Goal: Task Accomplishment & Management: Complete application form

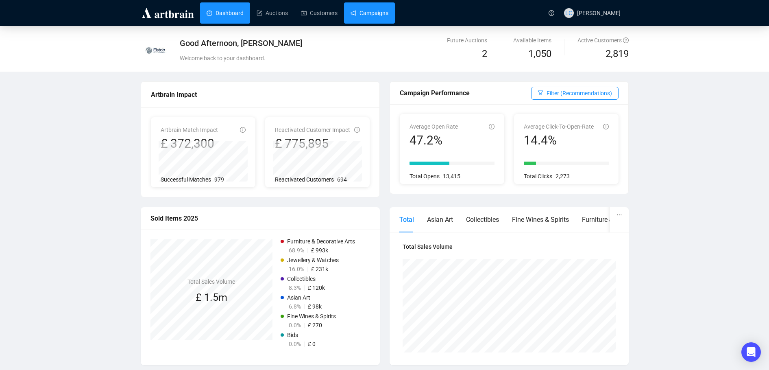
click at [364, 15] on link "Campaigns" at bounding box center [370, 12] width 38 height 21
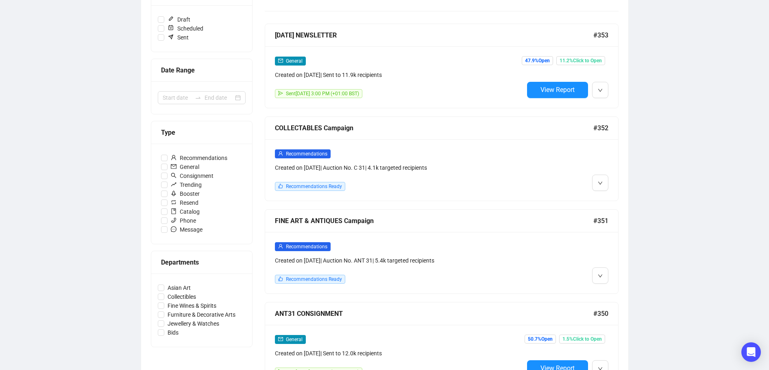
scroll to position [163, 0]
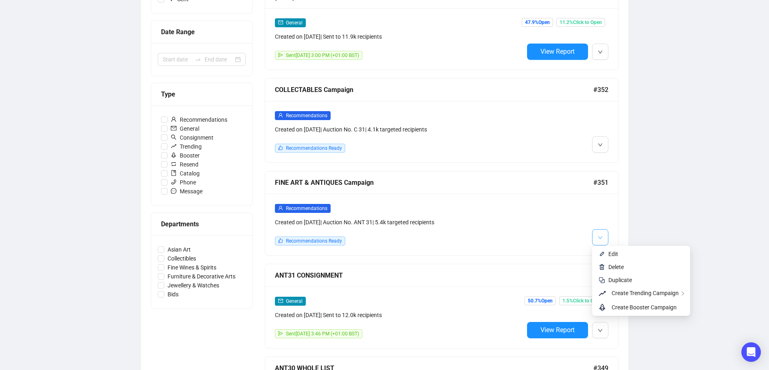
click at [600, 237] on icon "down" at bounding box center [600, 237] width 5 height 5
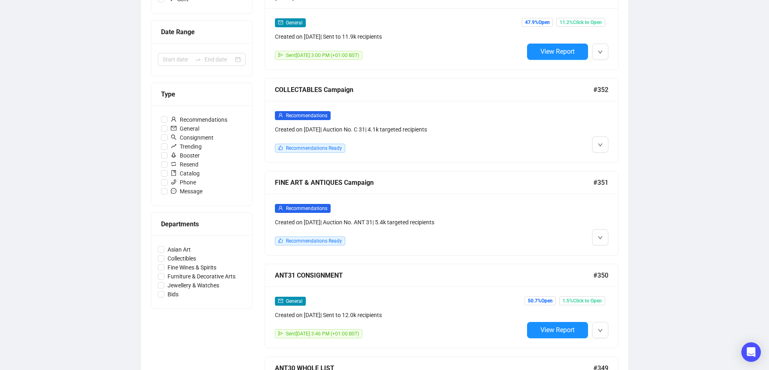
click at [465, 234] on div "Recommendations Created on [DATE] | Auction No. ANT 31 | 5.4k targeted recipien…" at bounding box center [399, 224] width 249 height 42
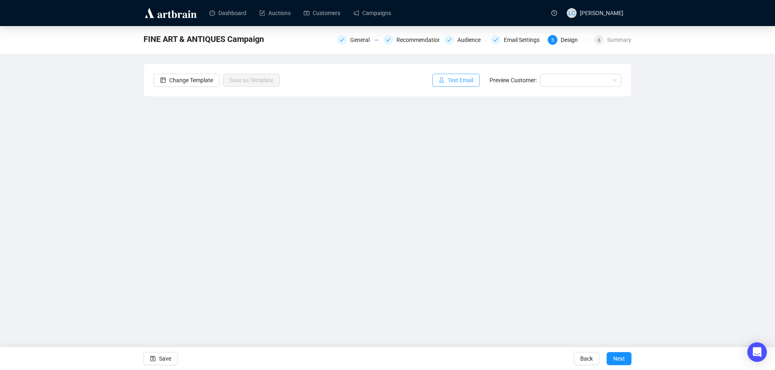
click at [456, 82] on span "Test Email" at bounding box center [461, 80] width 26 height 9
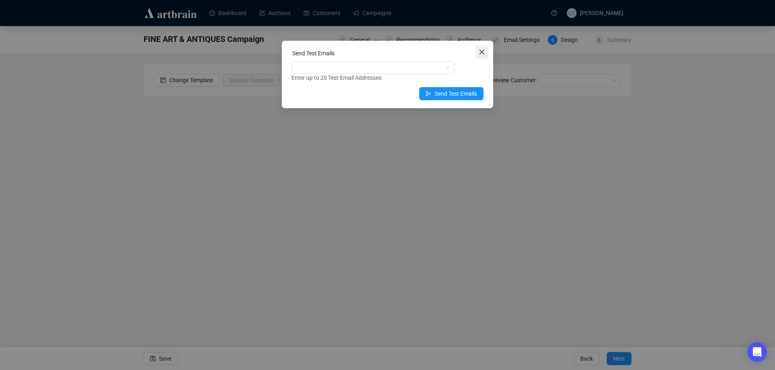
click at [481, 55] on icon "close" at bounding box center [482, 52] width 7 height 7
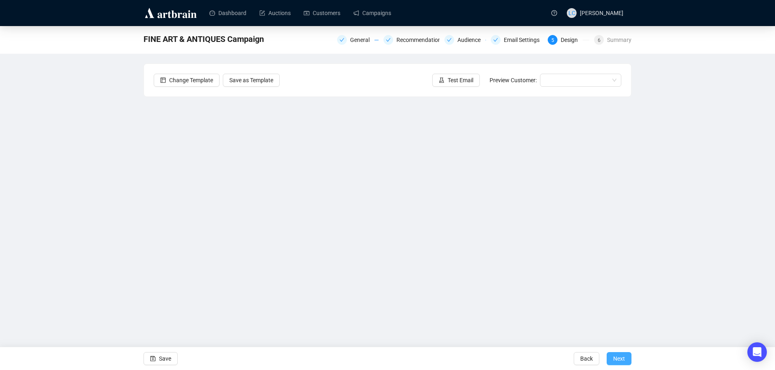
click at [615, 358] on span "Next" at bounding box center [619, 358] width 12 height 23
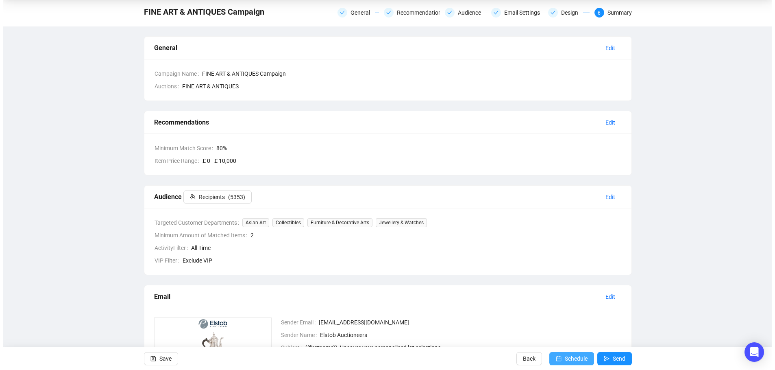
scroll to position [26, 0]
click at [576, 359] on span "Schedule" at bounding box center [573, 358] width 23 height 23
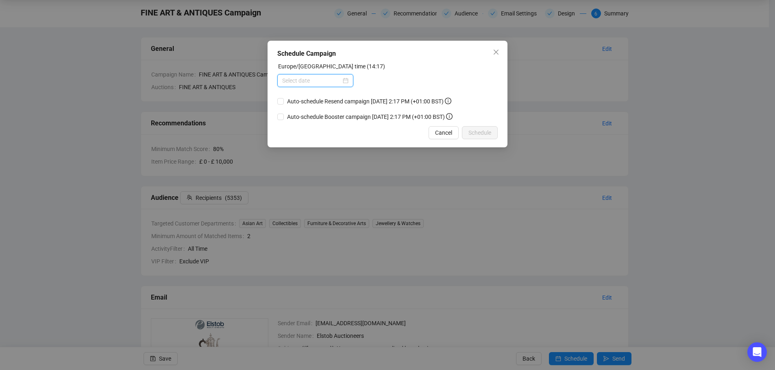
click at [319, 82] on input at bounding box center [311, 80] width 59 height 9
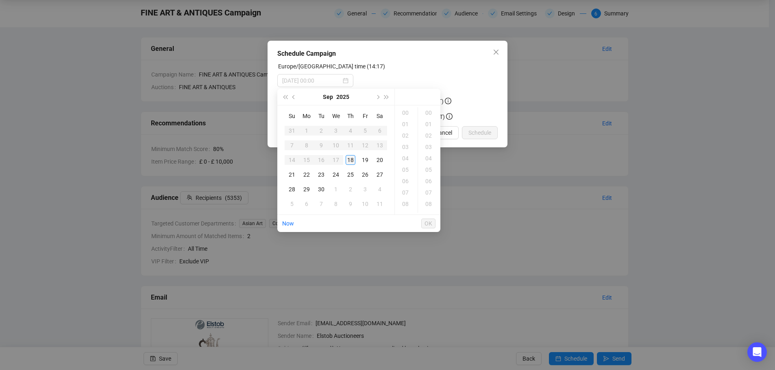
click at [352, 162] on div "18" at bounding box center [351, 160] width 10 height 10
click at [406, 159] on div "18" at bounding box center [407, 158] width 20 height 11
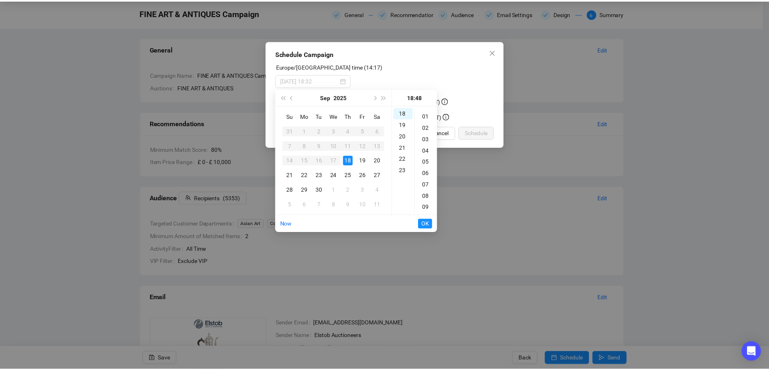
scroll to position [0, 0]
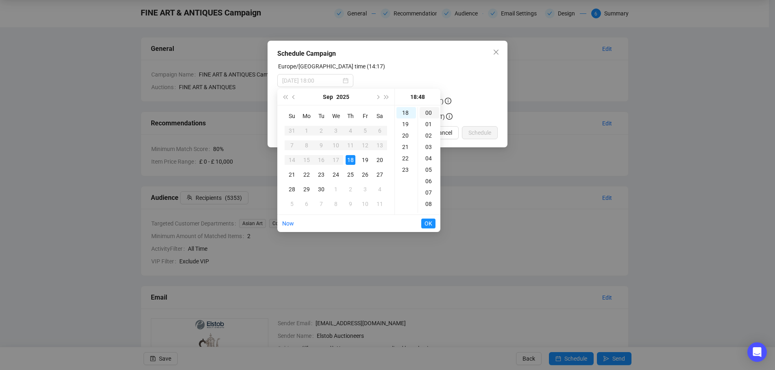
click at [427, 113] on div "00" at bounding box center [430, 112] width 20 height 11
type input "[DATE] 18:00"
click at [430, 219] on span "OK" at bounding box center [429, 223] width 8 height 15
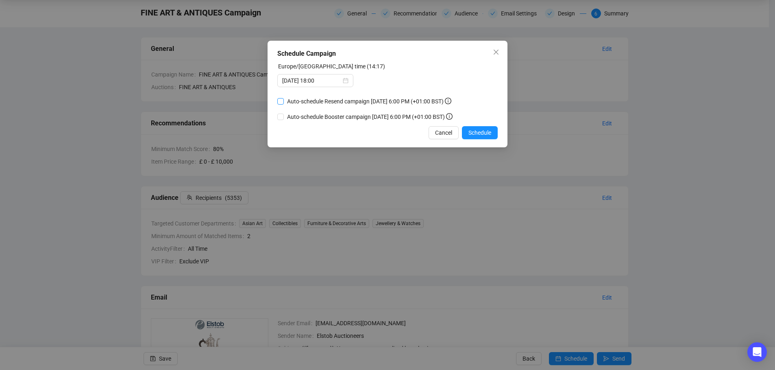
click at [286, 100] on span "Auto-schedule Resend campaign [DATE] 6:00 PM (+01:00 BST)" at bounding box center [369, 101] width 171 height 9
click at [284, 100] on input "Auto-schedule Resend campaign [DATE] 6:00 PM (+01:00 BST)" at bounding box center [280, 101] width 7 height 7
checkbox input "true"
click at [283, 117] on input "Auto-schedule Booster campaign [DATE] 6:00 PM (+01:00 BST)" at bounding box center [280, 117] width 7 height 7
checkbox input "true"
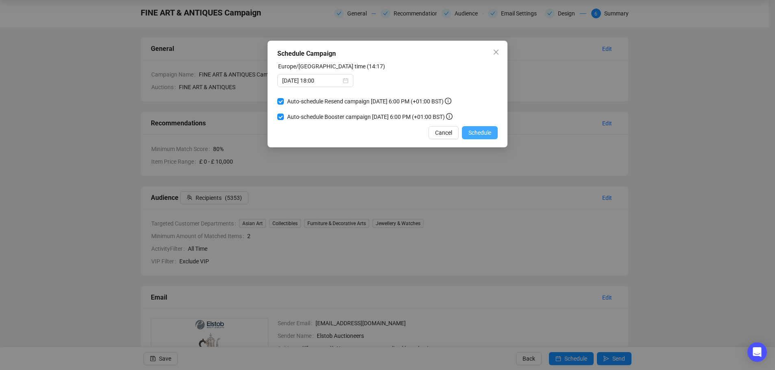
click at [466, 129] on button "Schedule" at bounding box center [480, 132] width 36 height 13
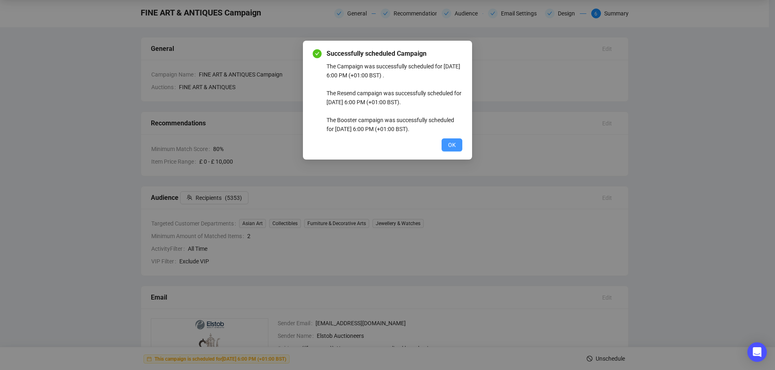
click at [456, 143] on button "OK" at bounding box center [452, 144] width 21 height 13
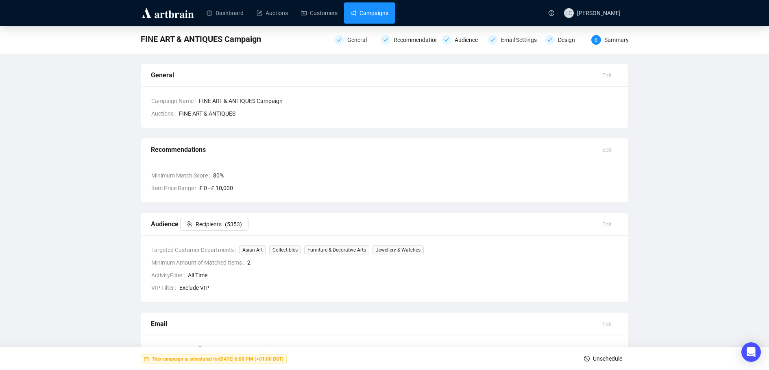
click at [358, 11] on link "Campaigns" at bounding box center [370, 12] width 38 height 21
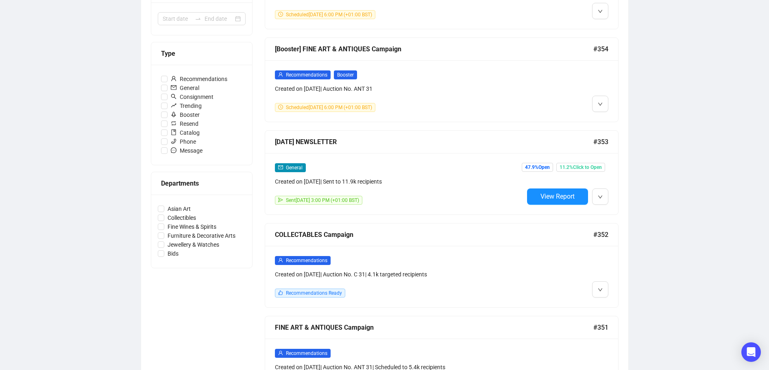
scroll to position [285, 0]
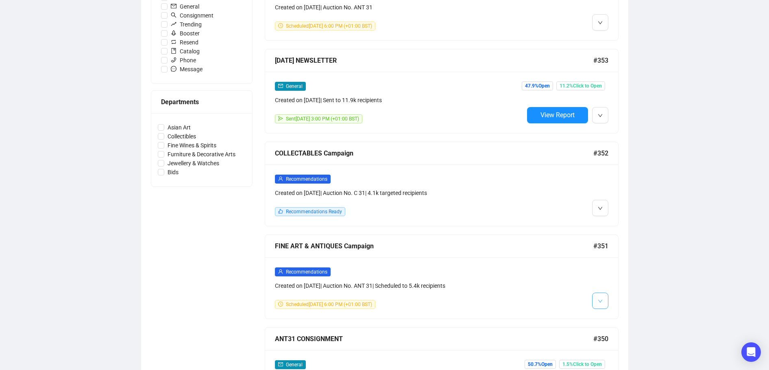
click at [596, 295] on button "button" at bounding box center [600, 300] width 16 height 16
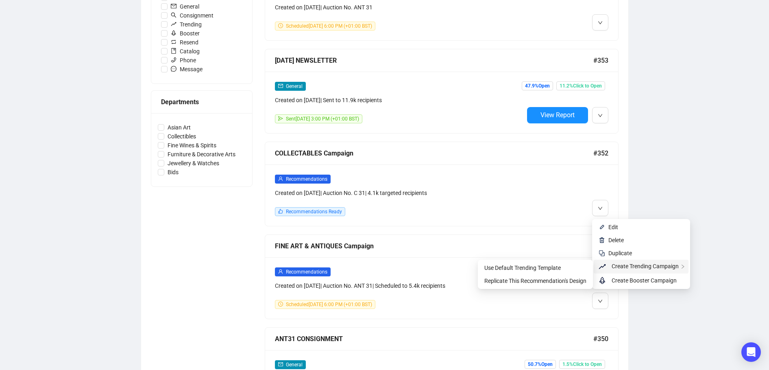
click at [633, 268] on span "Create Trending Campaign" at bounding box center [645, 266] width 67 height 7
click at [558, 284] on span "Replicate This Recommendation's Design" at bounding box center [536, 280] width 102 height 7
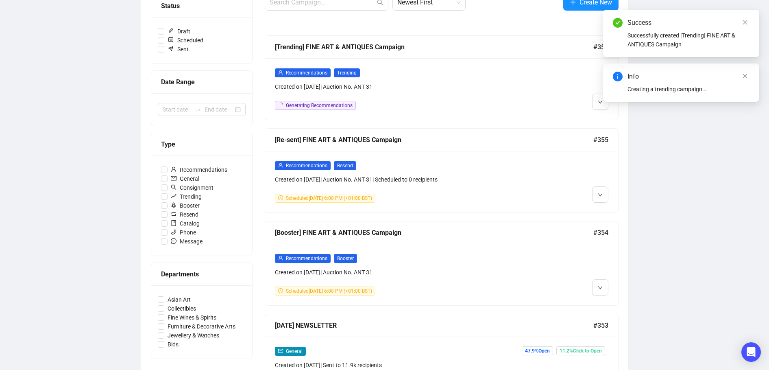
scroll to position [81, 0]
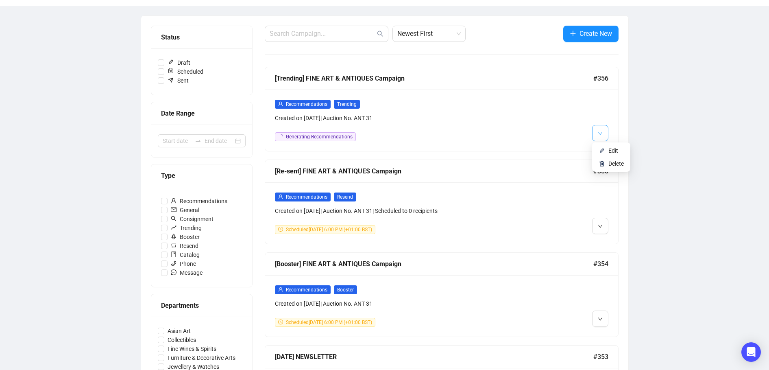
click at [602, 130] on span "button" at bounding box center [600, 133] width 5 height 10
click at [612, 150] on span "Edit" at bounding box center [614, 150] width 10 height 7
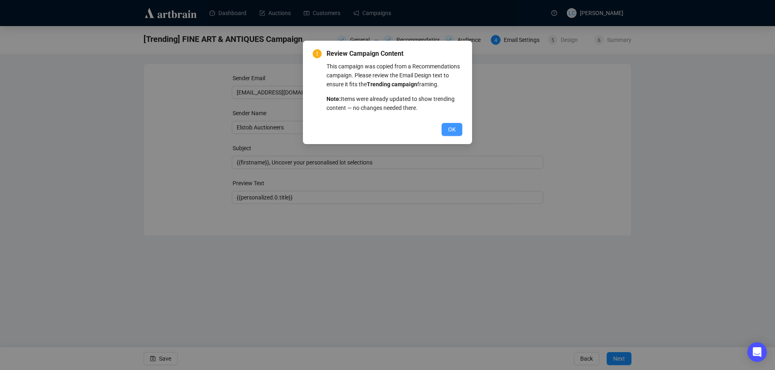
click at [442, 132] on button "OK" at bounding box center [452, 129] width 21 height 13
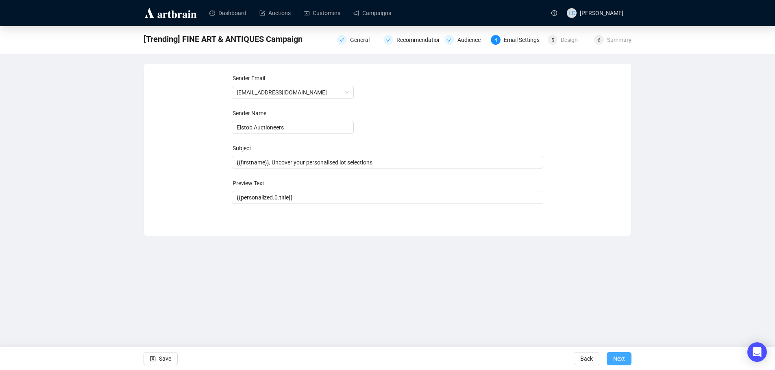
click at [616, 362] on span "Next" at bounding box center [619, 358] width 12 height 23
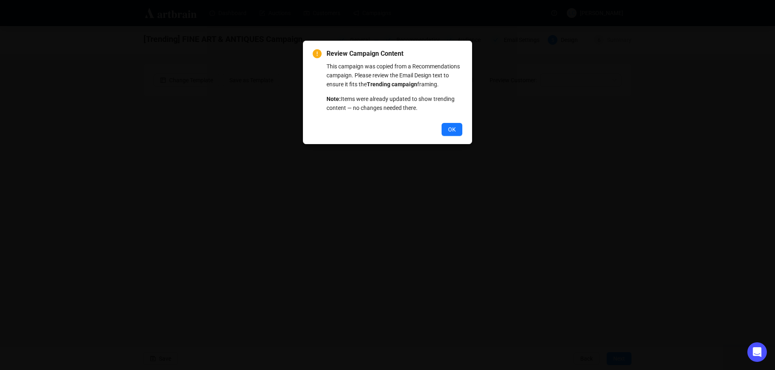
click at [447, 128] on button "OK" at bounding box center [452, 129] width 21 height 13
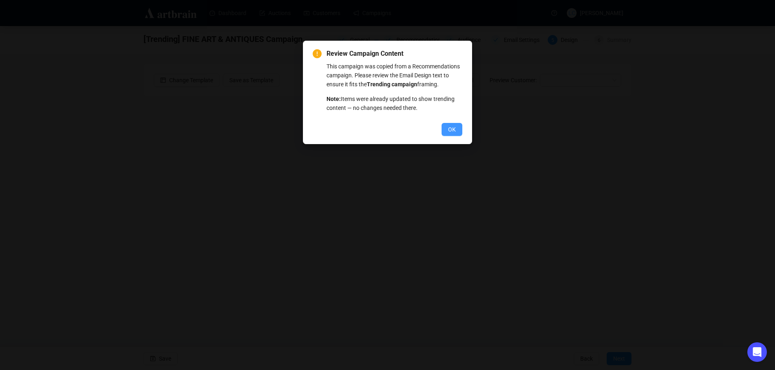
click at [445, 126] on button "OK" at bounding box center [452, 129] width 21 height 13
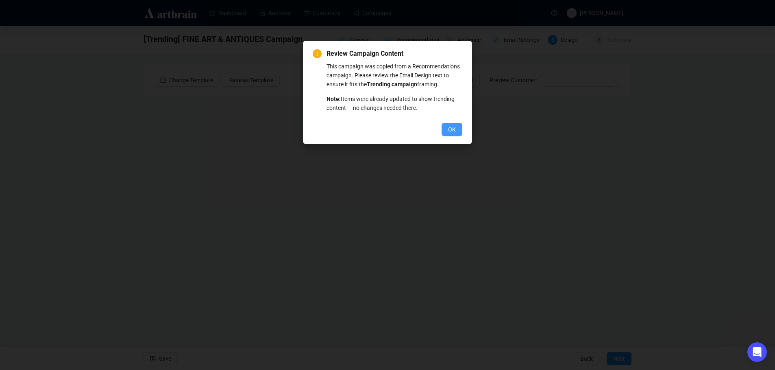
click at [450, 129] on span "OK" at bounding box center [452, 129] width 8 height 9
